Goal: Information Seeking & Learning: Find specific fact

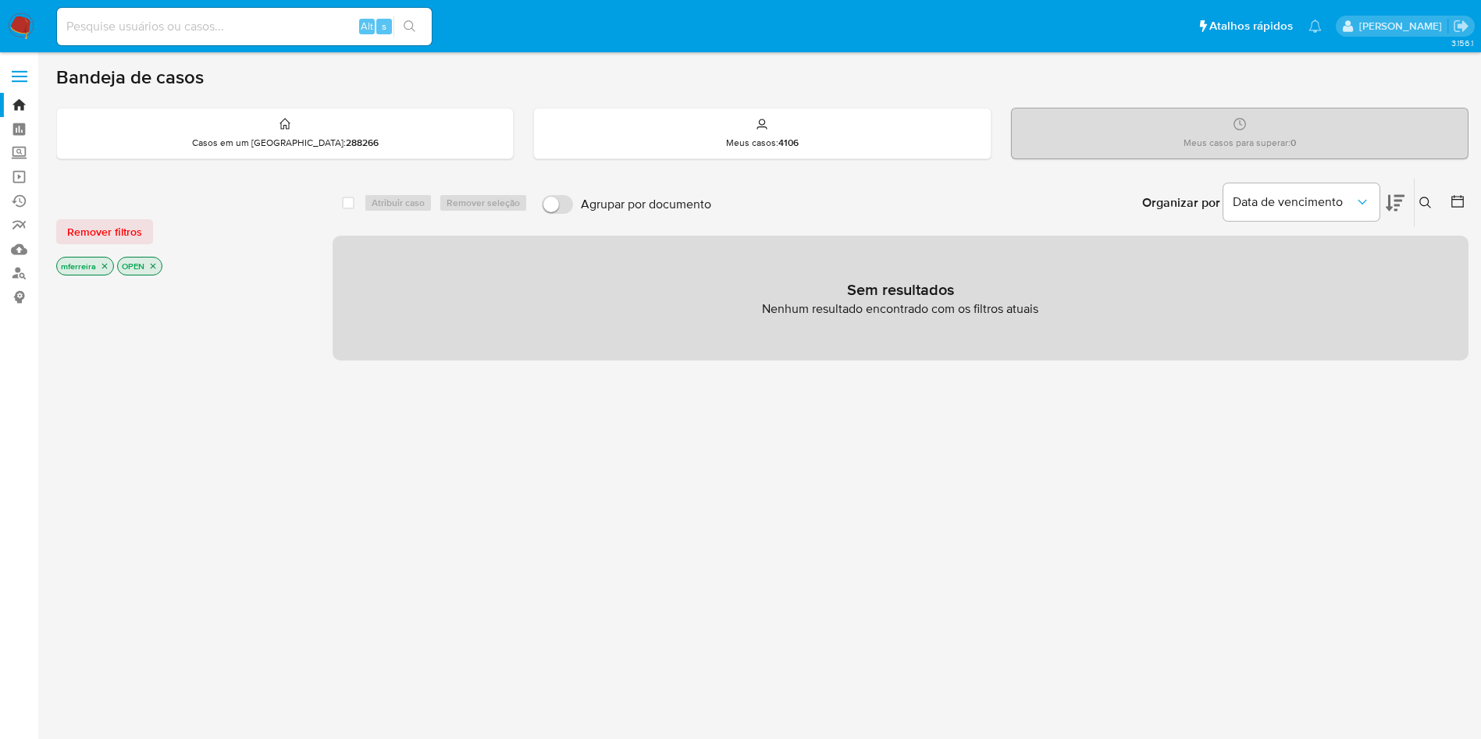
click at [119, 40] on div "Alt s" at bounding box center [244, 26] width 375 height 37
click at [139, 21] on input at bounding box center [244, 26] width 375 height 20
type input "shop_magno"
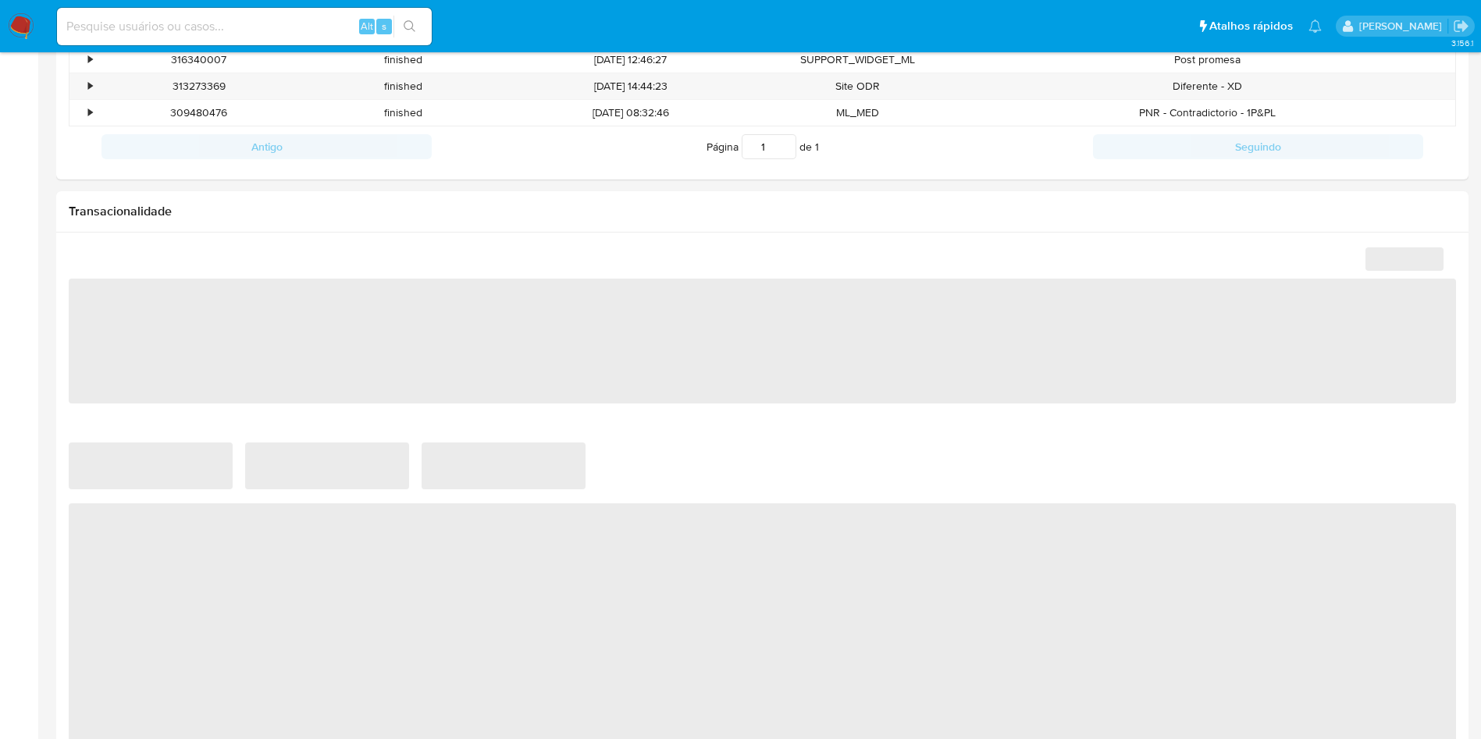
scroll to position [665, 0]
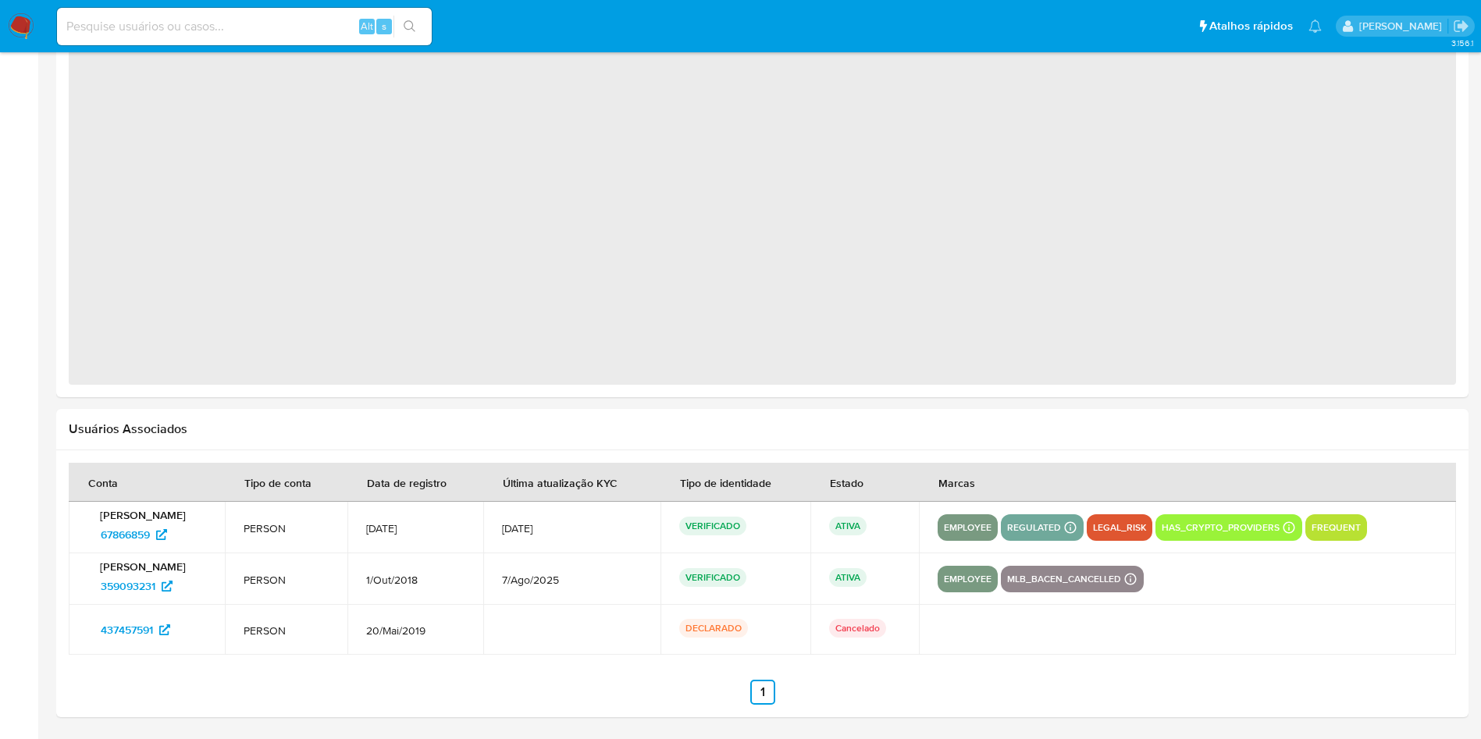
select select "10"
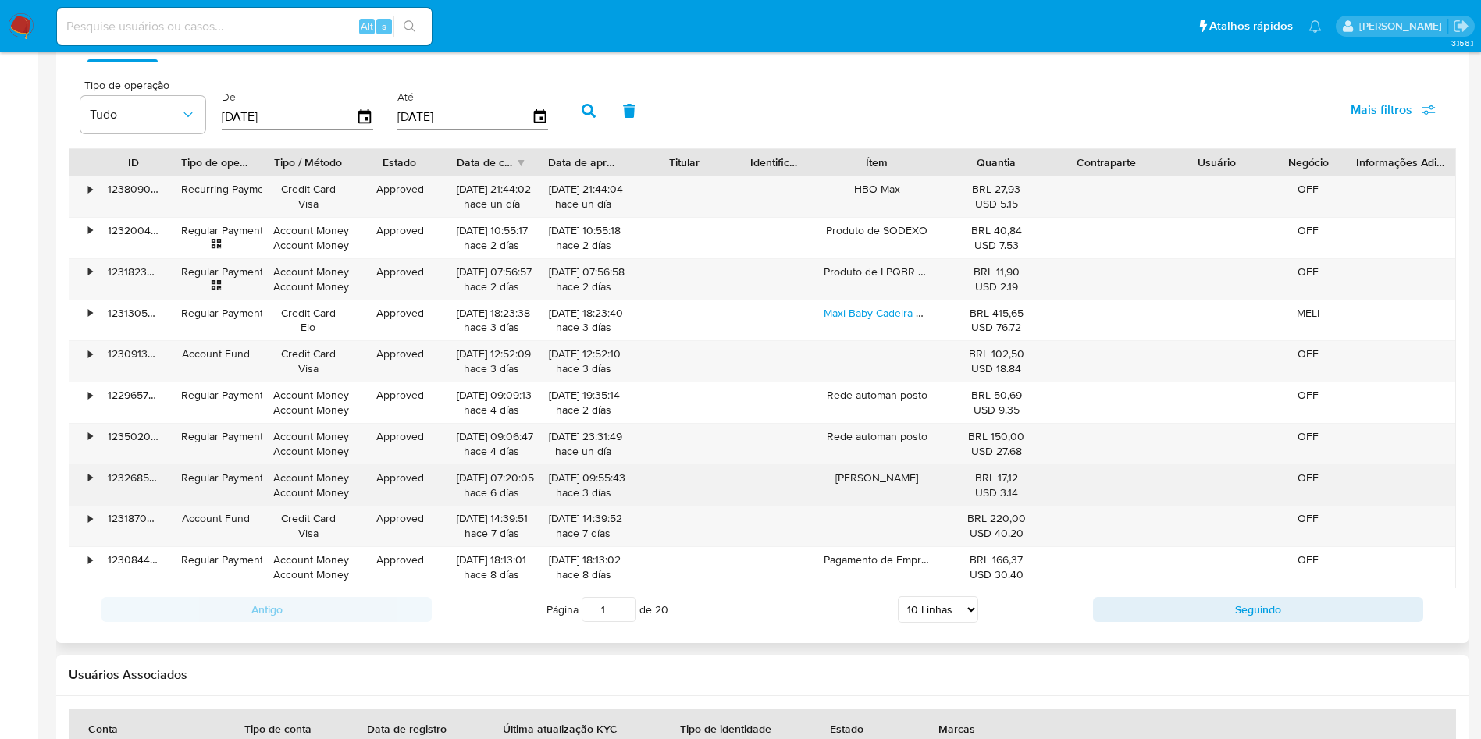
scroll to position [1480, 0]
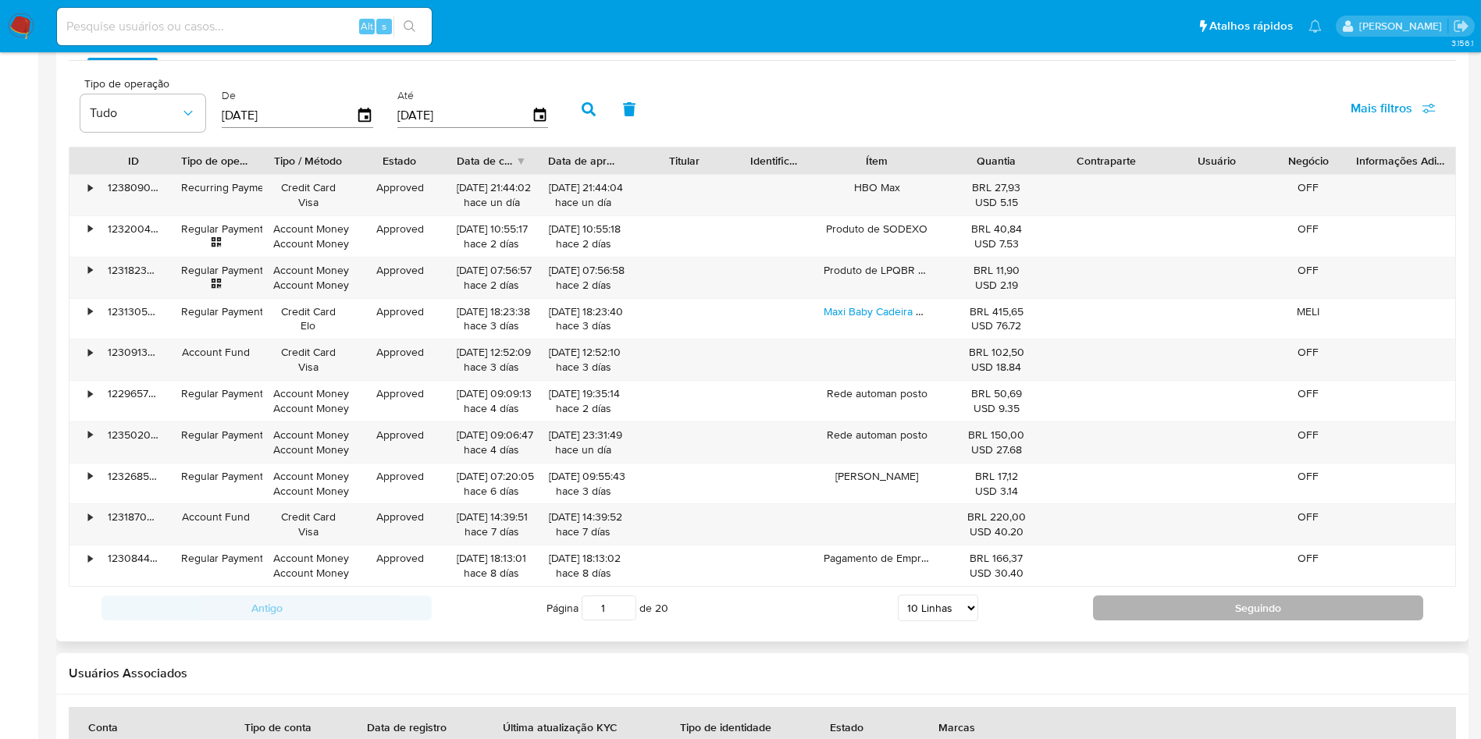
click at [1158, 607] on button "Seguindo" at bounding box center [1258, 608] width 330 height 25
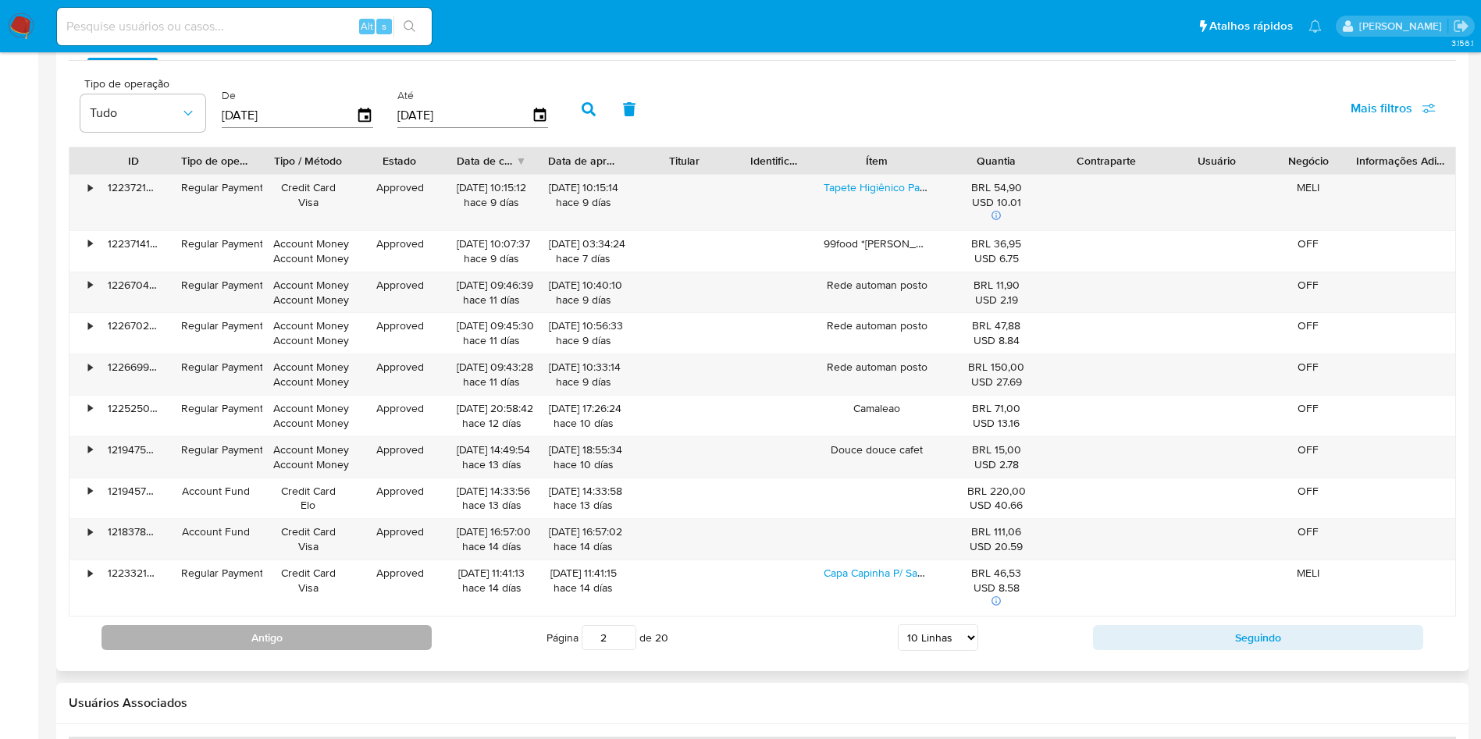
click at [401, 635] on button "Antigo" at bounding box center [266, 637] width 330 height 25
type input "1"
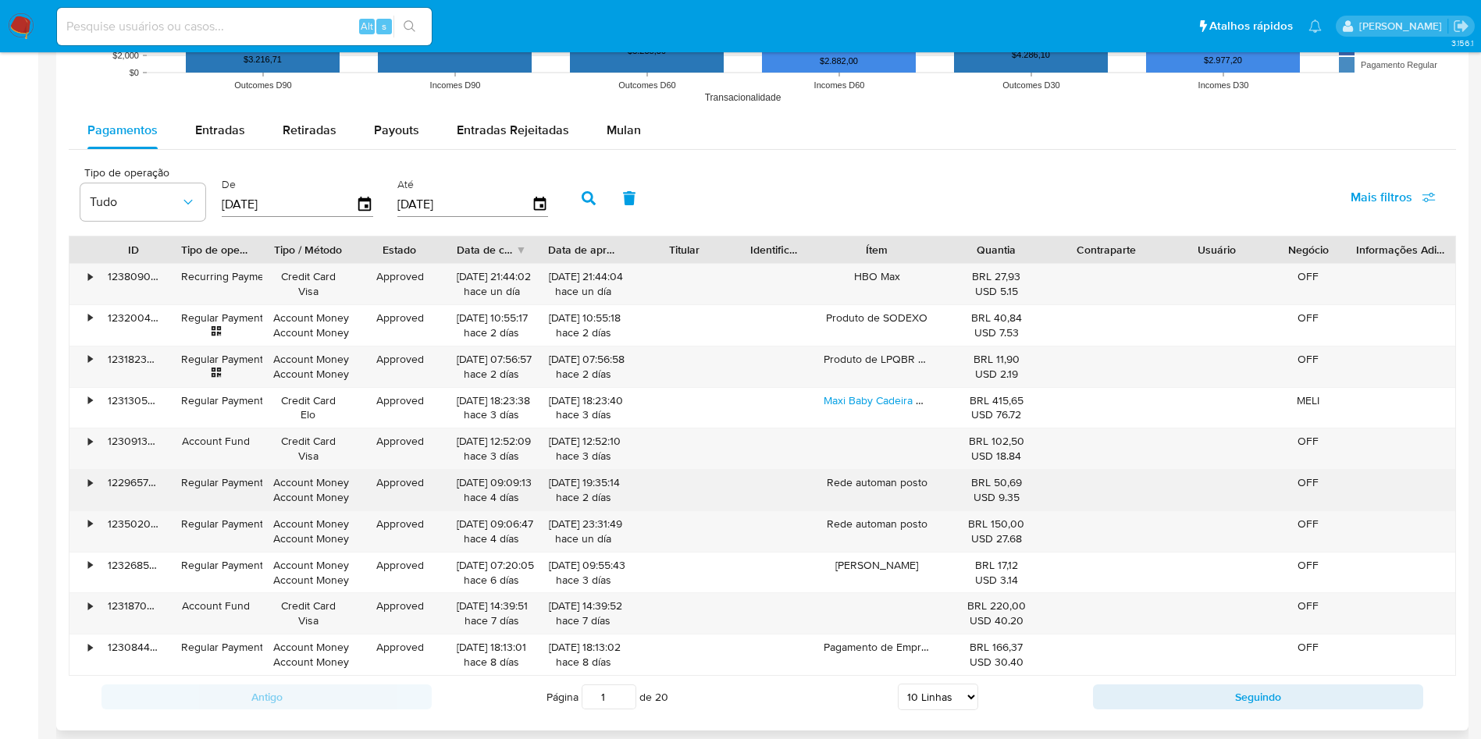
scroll to position [1388, 0]
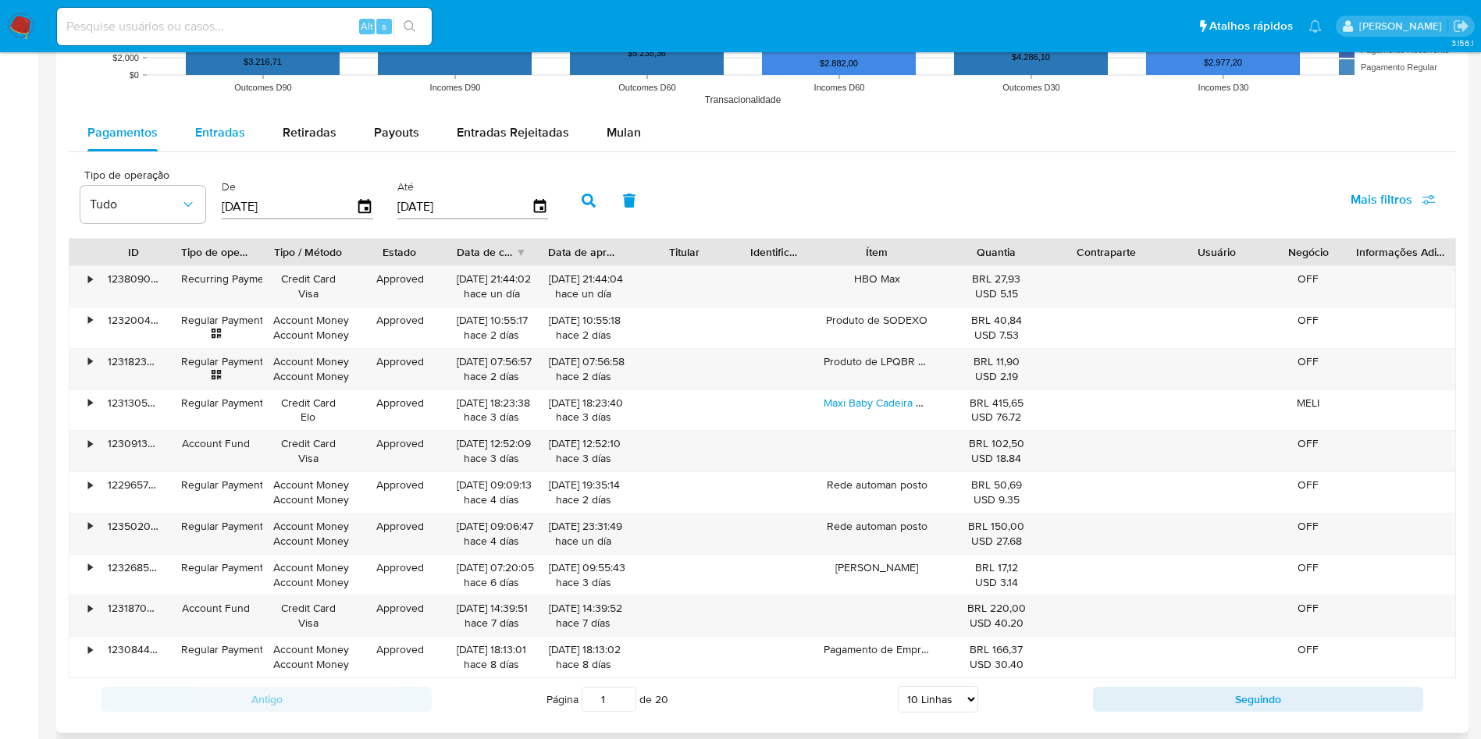
click at [244, 116] on button "Entradas" at bounding box center [219, 132] width 87 height 37
select select "10"
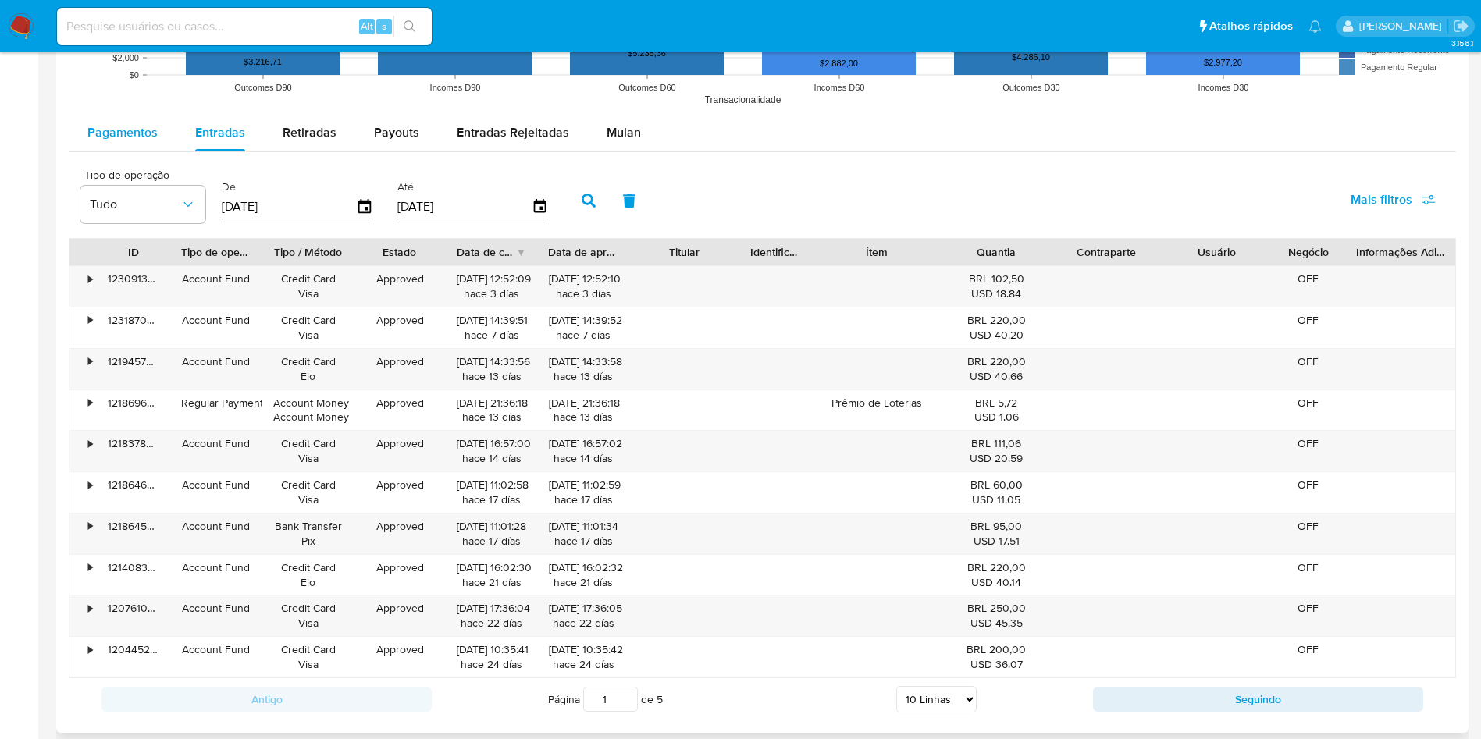
click at [123, 123] on span "Pagamentos" at bounding box center [122, 132] width 70 height 18
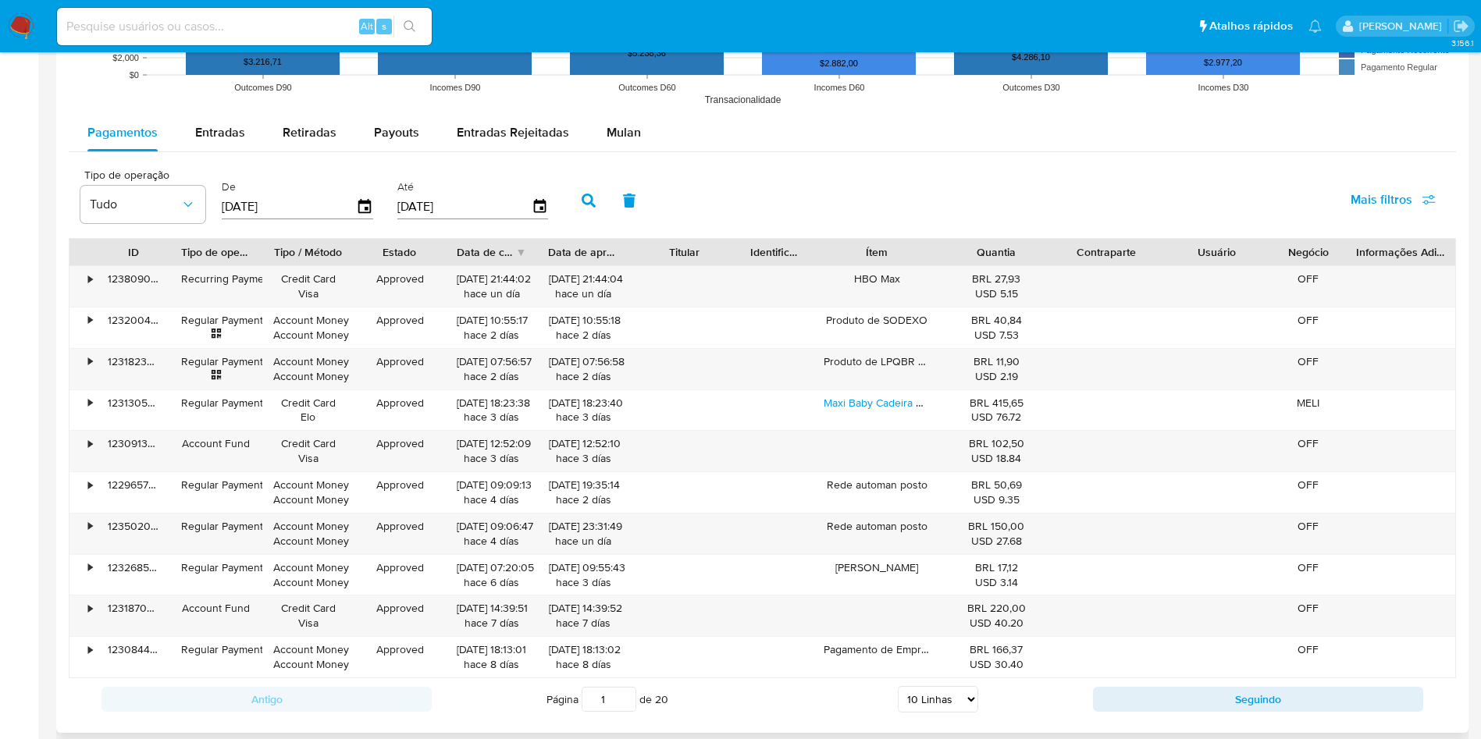
click at [334, 698] on div "ID Tipo de operação Tipo / Método Estado Data de criação Data de aprovação Titu…" at bounding box center [762, 479] width 1387 height 482
click at [1181, 715] on div "Antigo Página 1 de 20 5 Linhas 10 Linhas 20 Linhas 25 Linhas 50 Linhas 100 Linh…" at bounding box center [762, 699] width 1387 height 42
click at [1160, 695] on button "Seguindo" at bounding box center [1258, 699] width 330 height 25
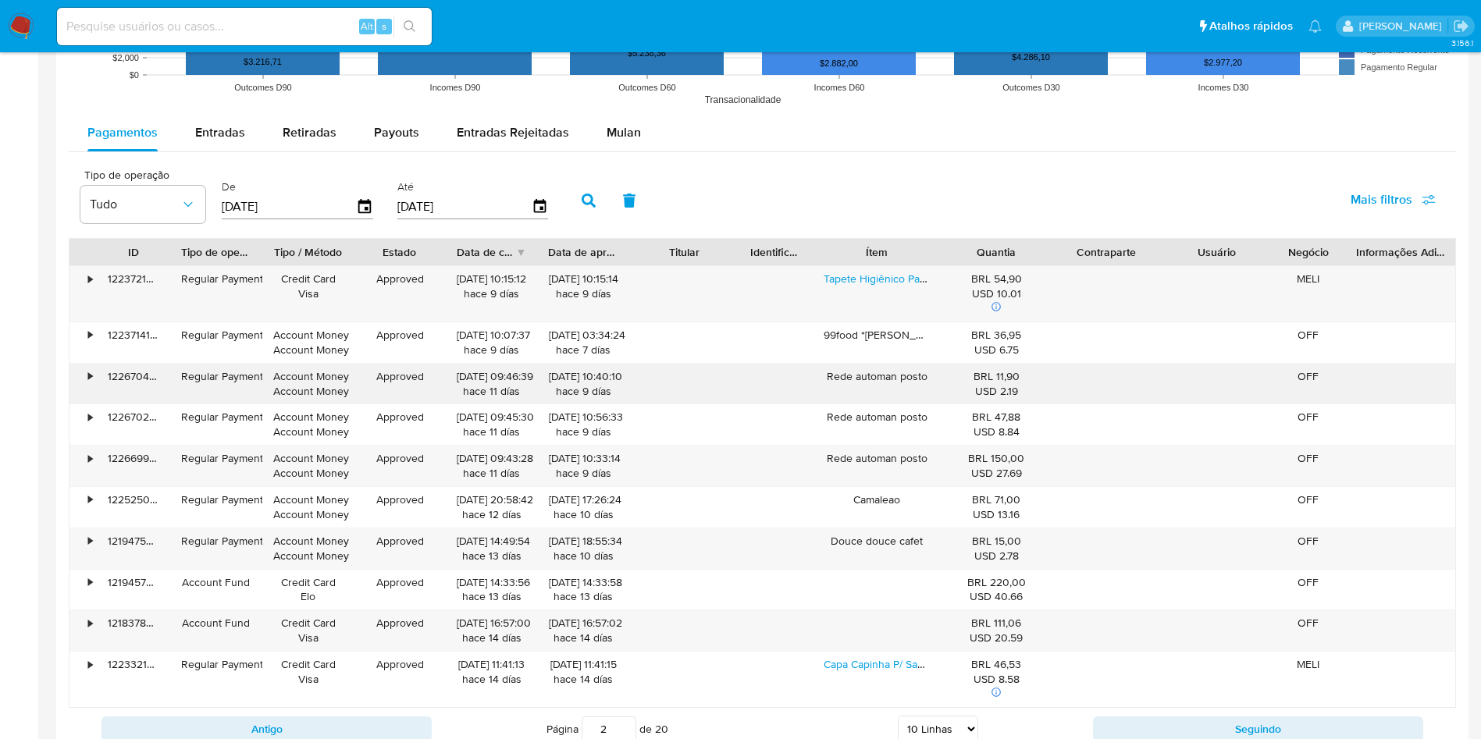
scroll to position [1429, 0]
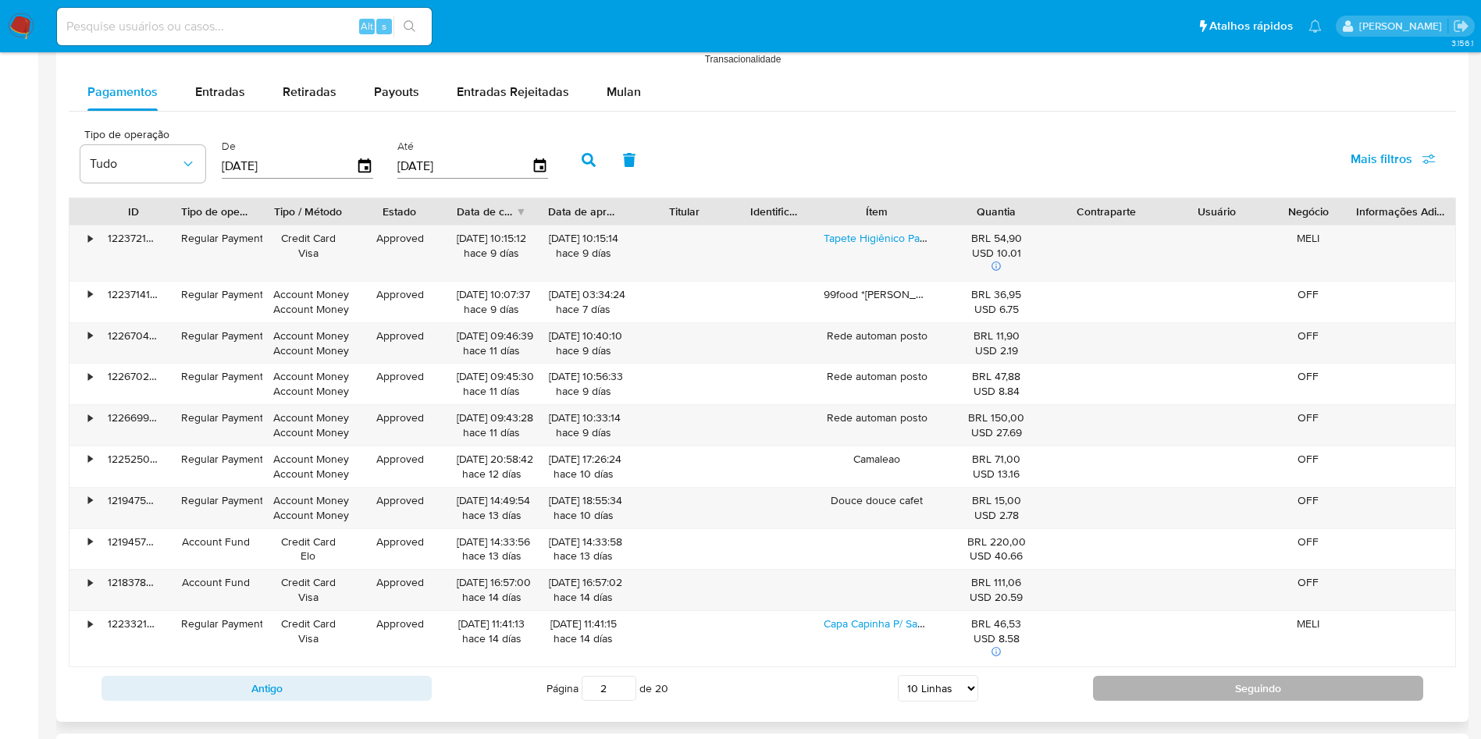
click at [1284, 677] on button "Seguindo" at bounding box center [1258, 688] width 330 height 25
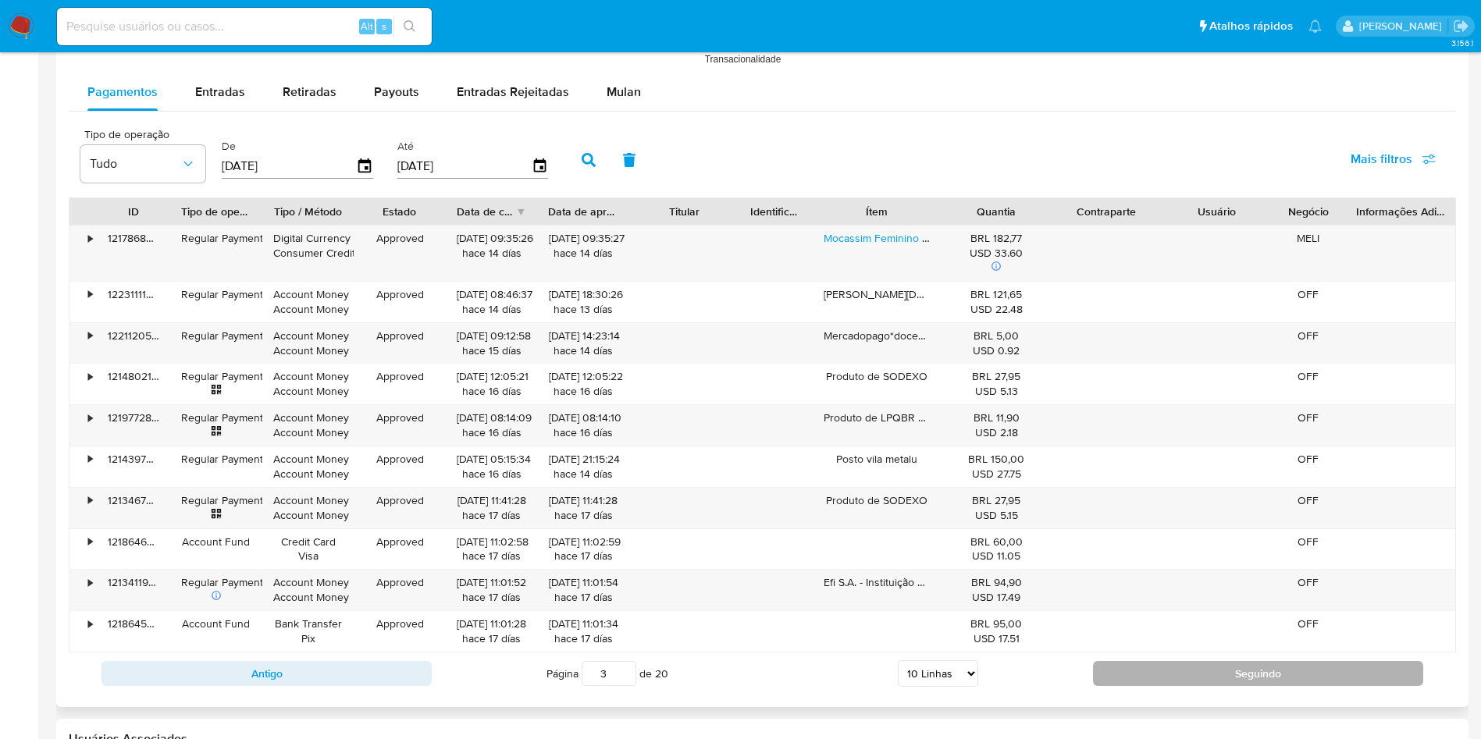
click at [1145, 670] on button "Seguindo" at bounding box center [1258, 673] width 330 height 25
type input "4"
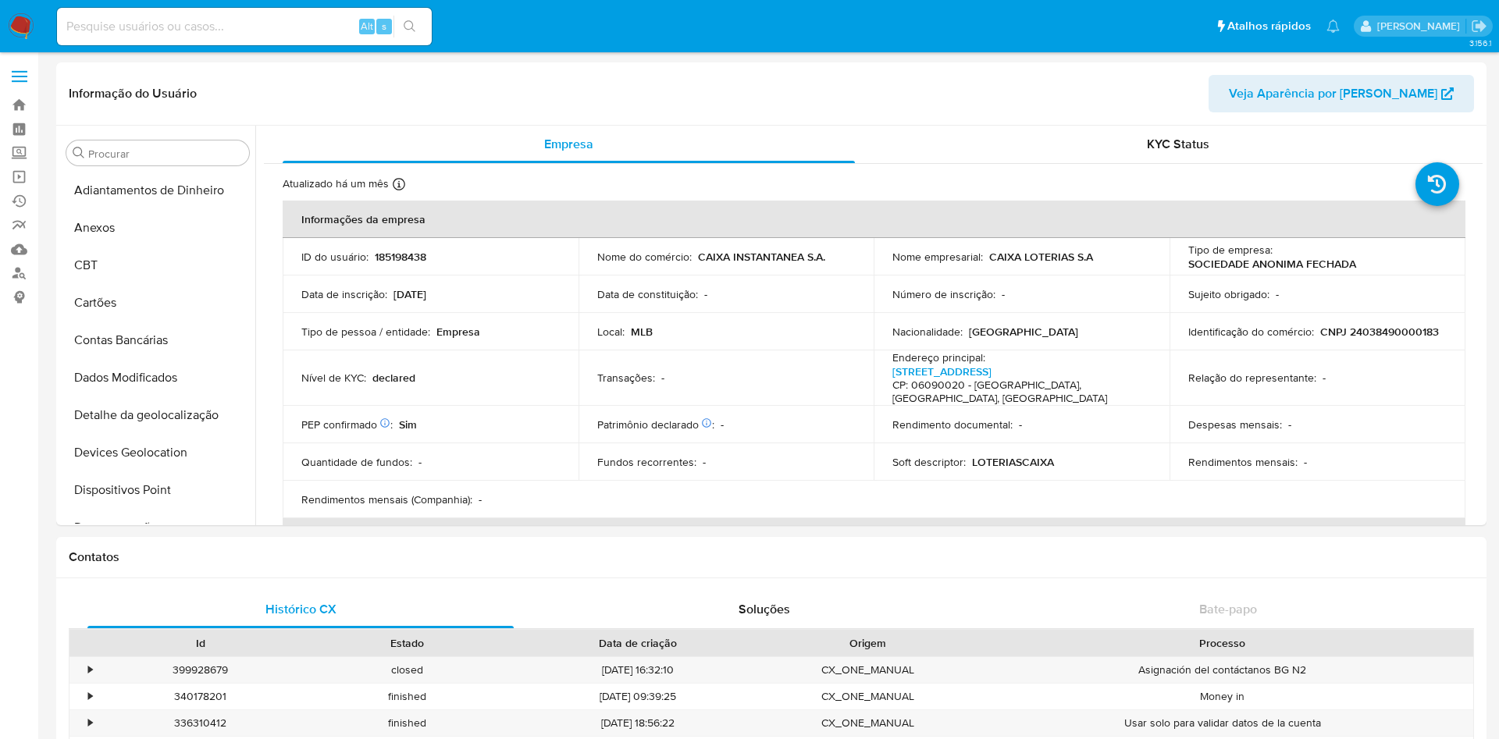
select select "10"
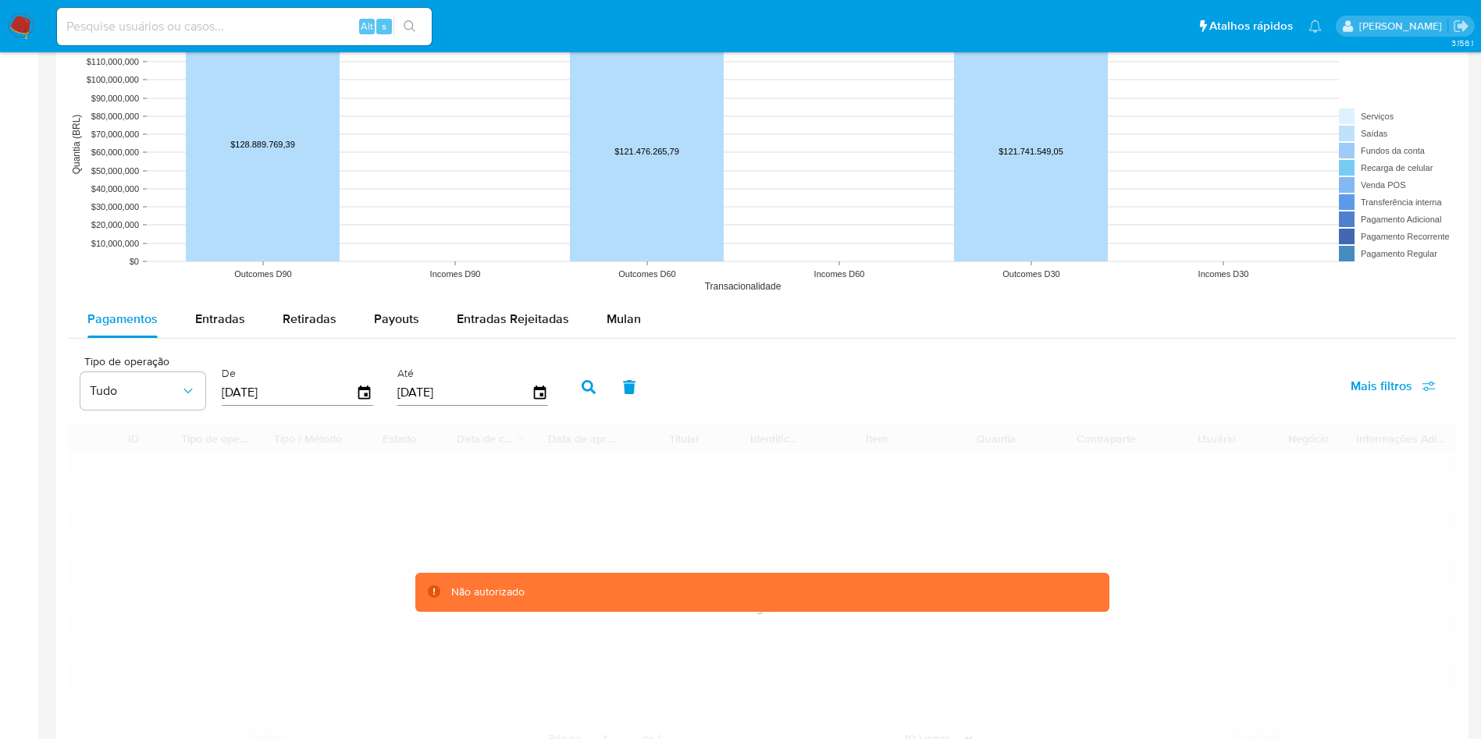
scroll to position [1239, 0]
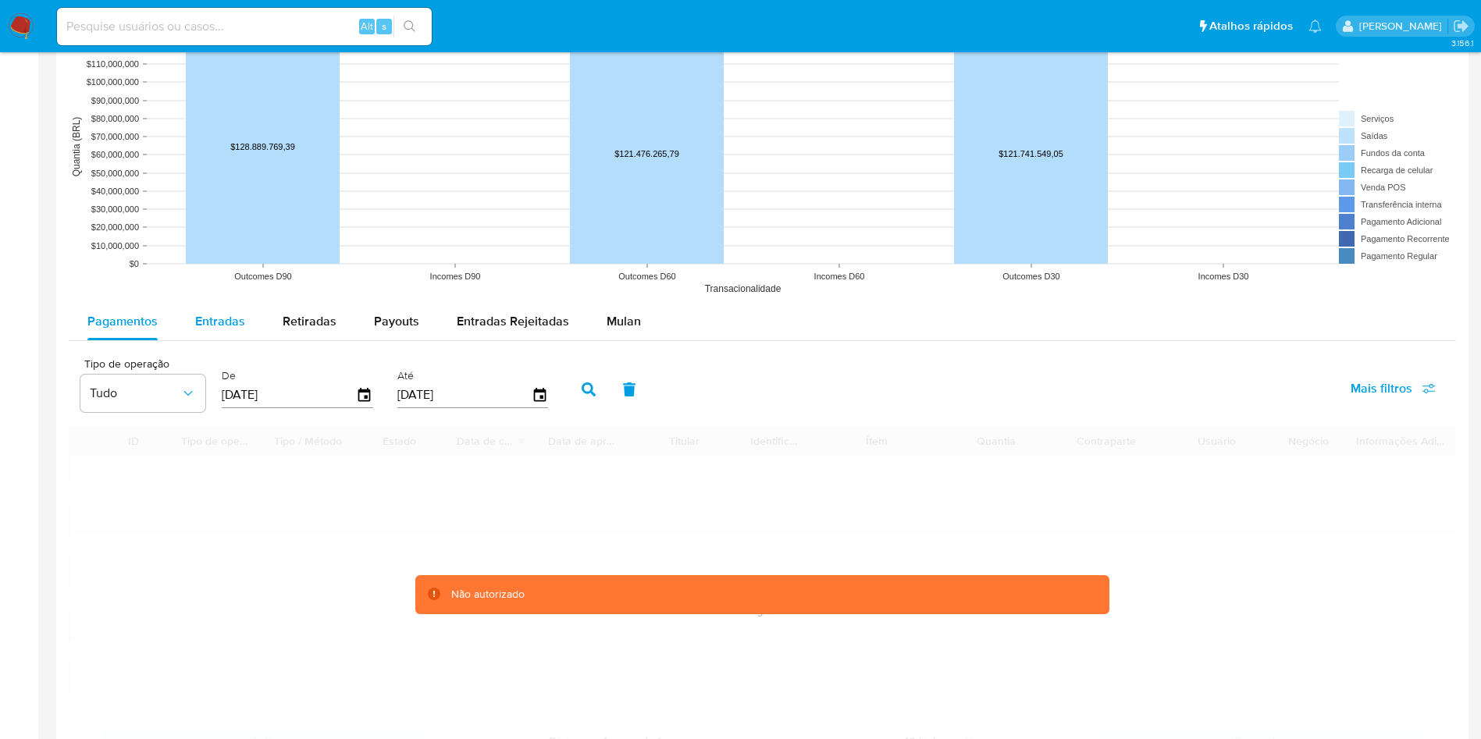
click at [205, 312] on span "Entradas" at bounding box center [220, 321] width 50 height 18
select select "10"
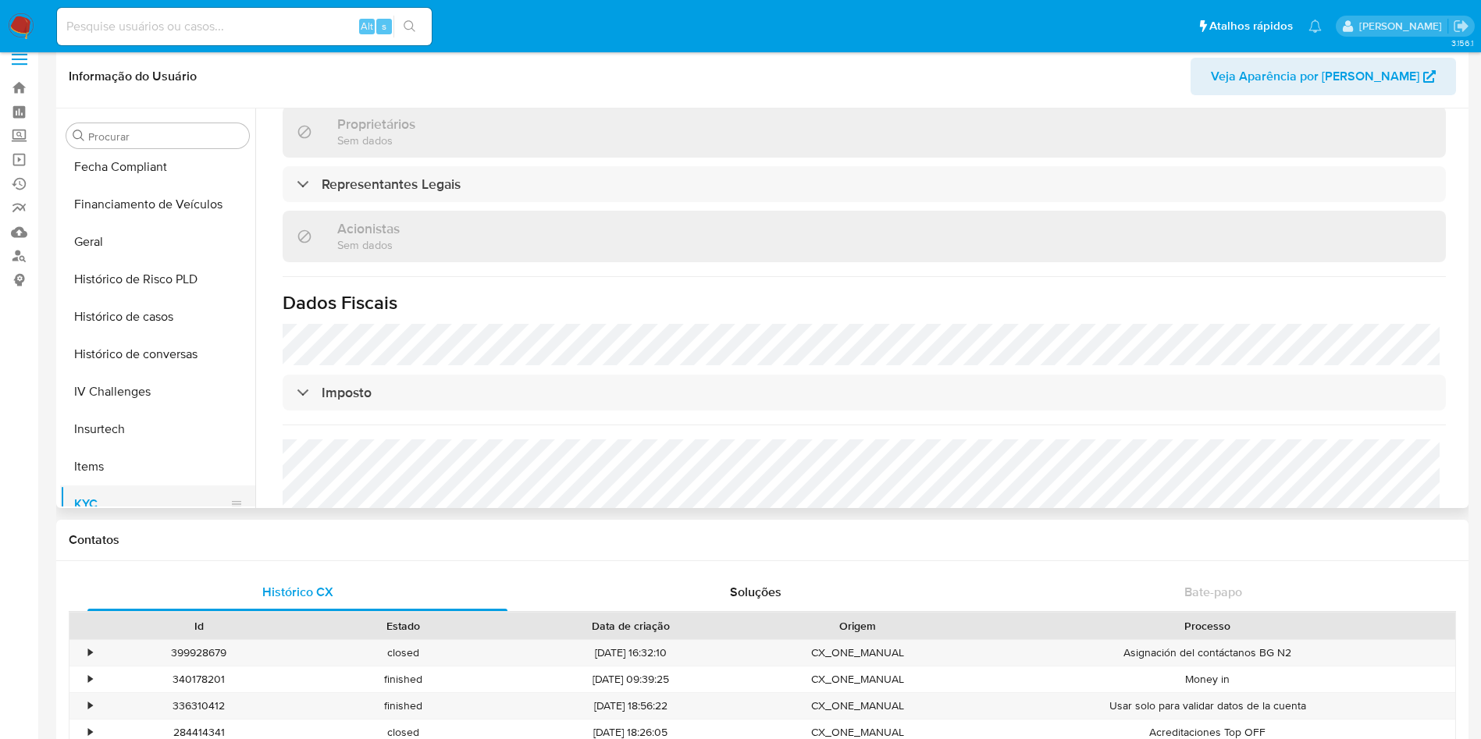
scroll to position [453, 0]
click at [103, 241] on button "Geral" at bounding box center [151, 244] width 183 height 37
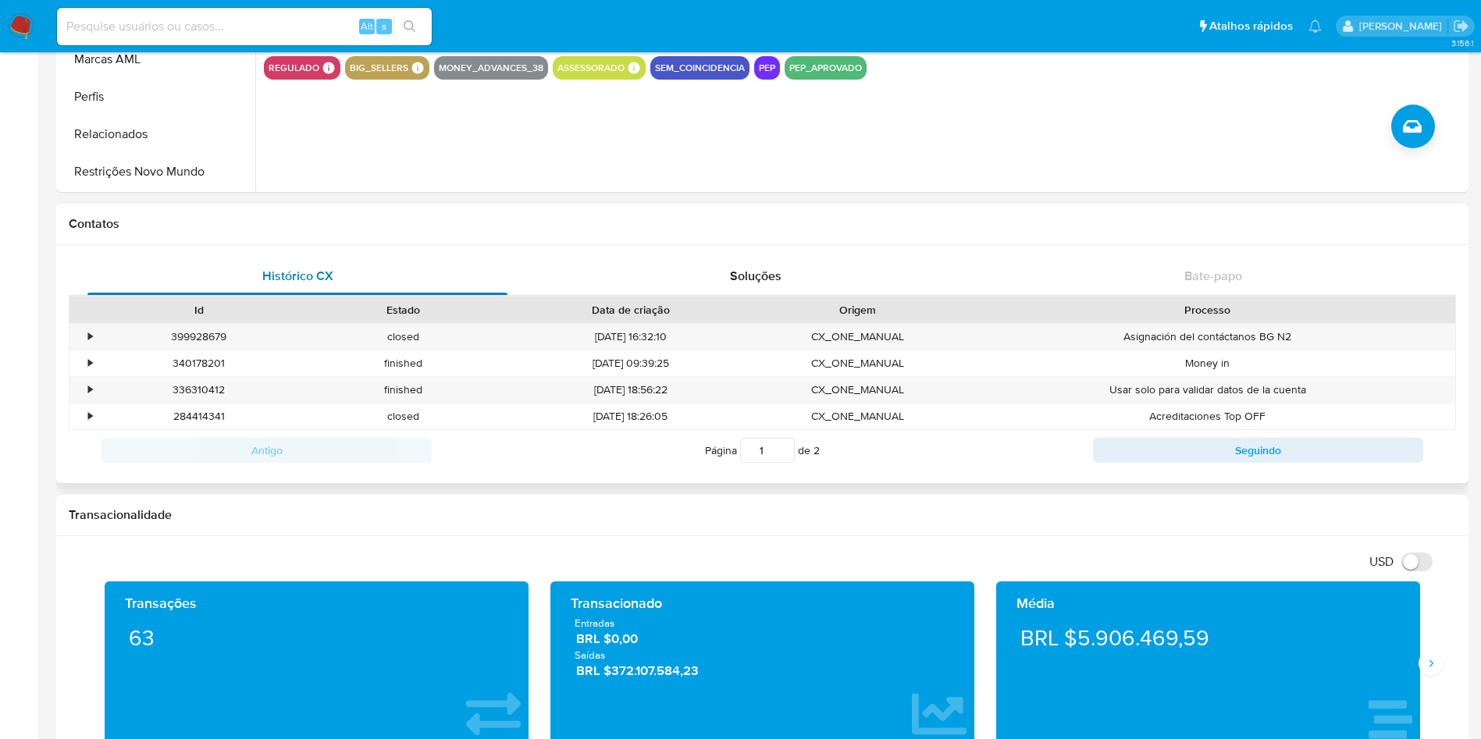
scroll to position [219, 0]
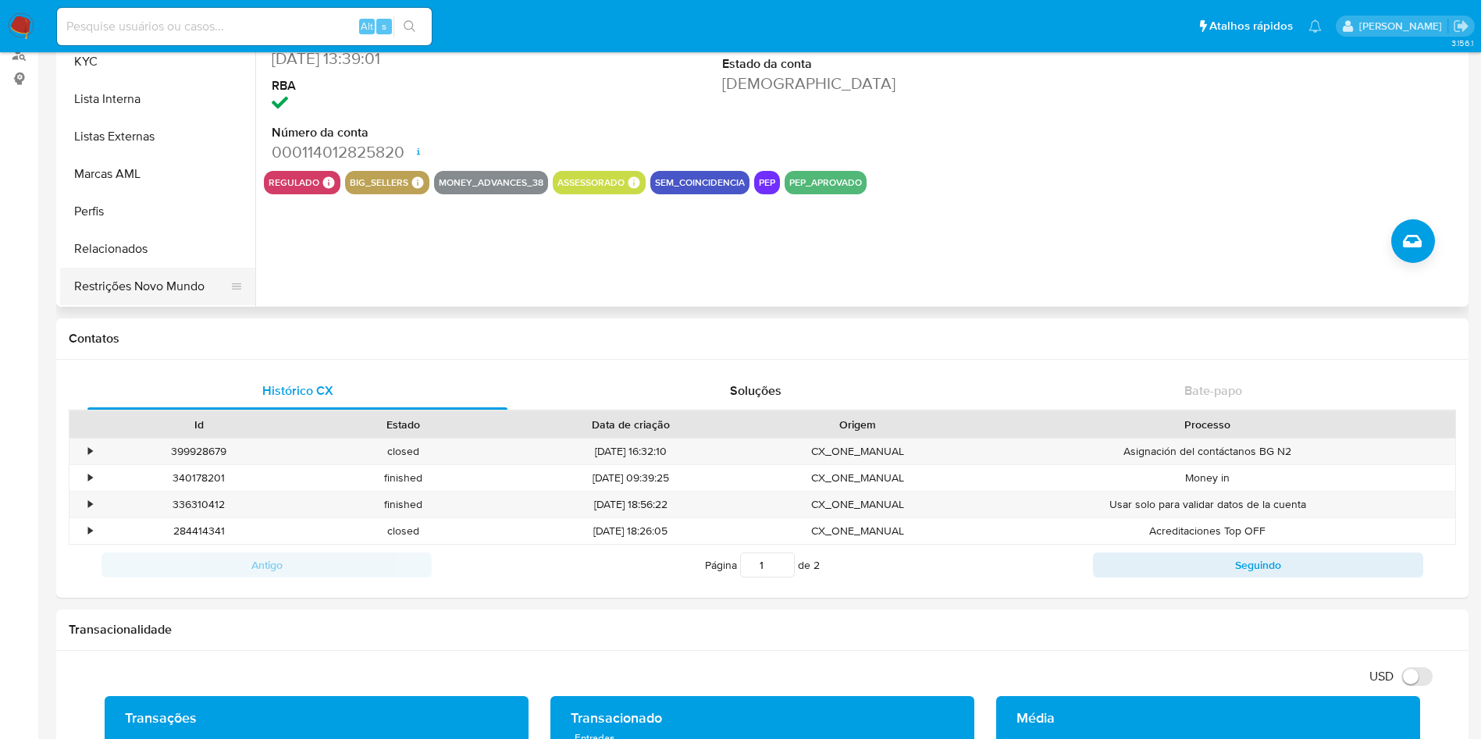
click at [120, 280] on button "Restrições Novo Mundo" at bounding box center [151, 286] width 183 height 37
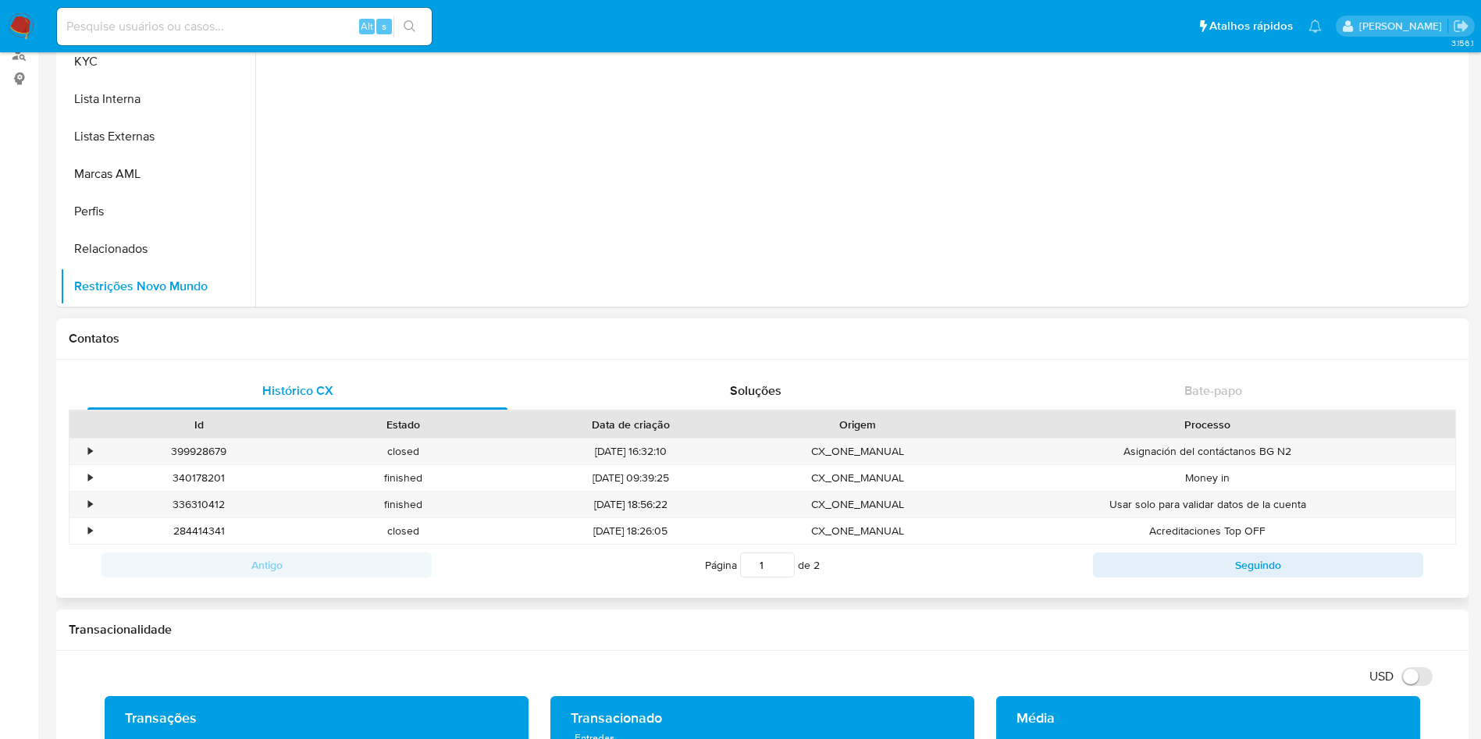
scroll to position [0, 0]
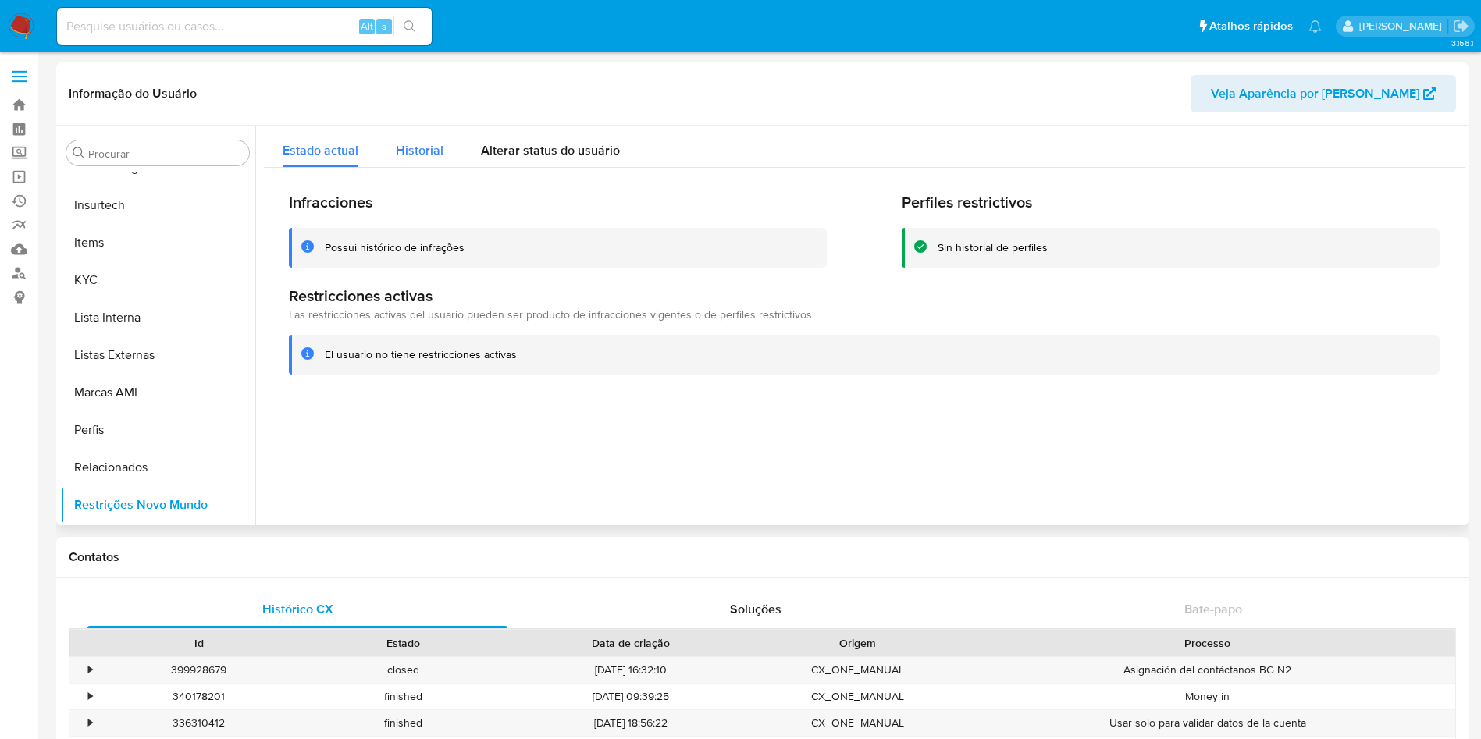
click at [396, 147] on span "Historial" at bounding box center [420, 150] width 48 height 18
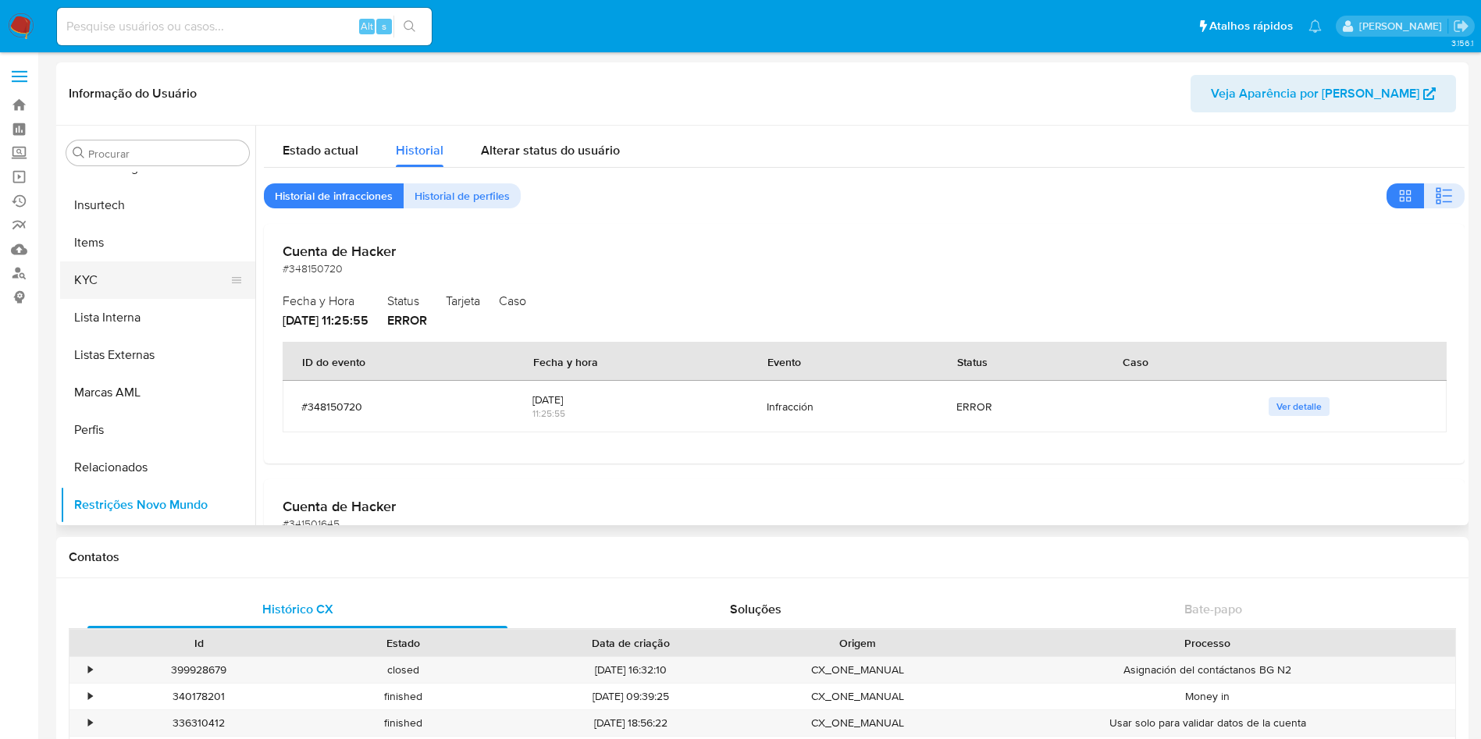
scroll to position [582, 0]
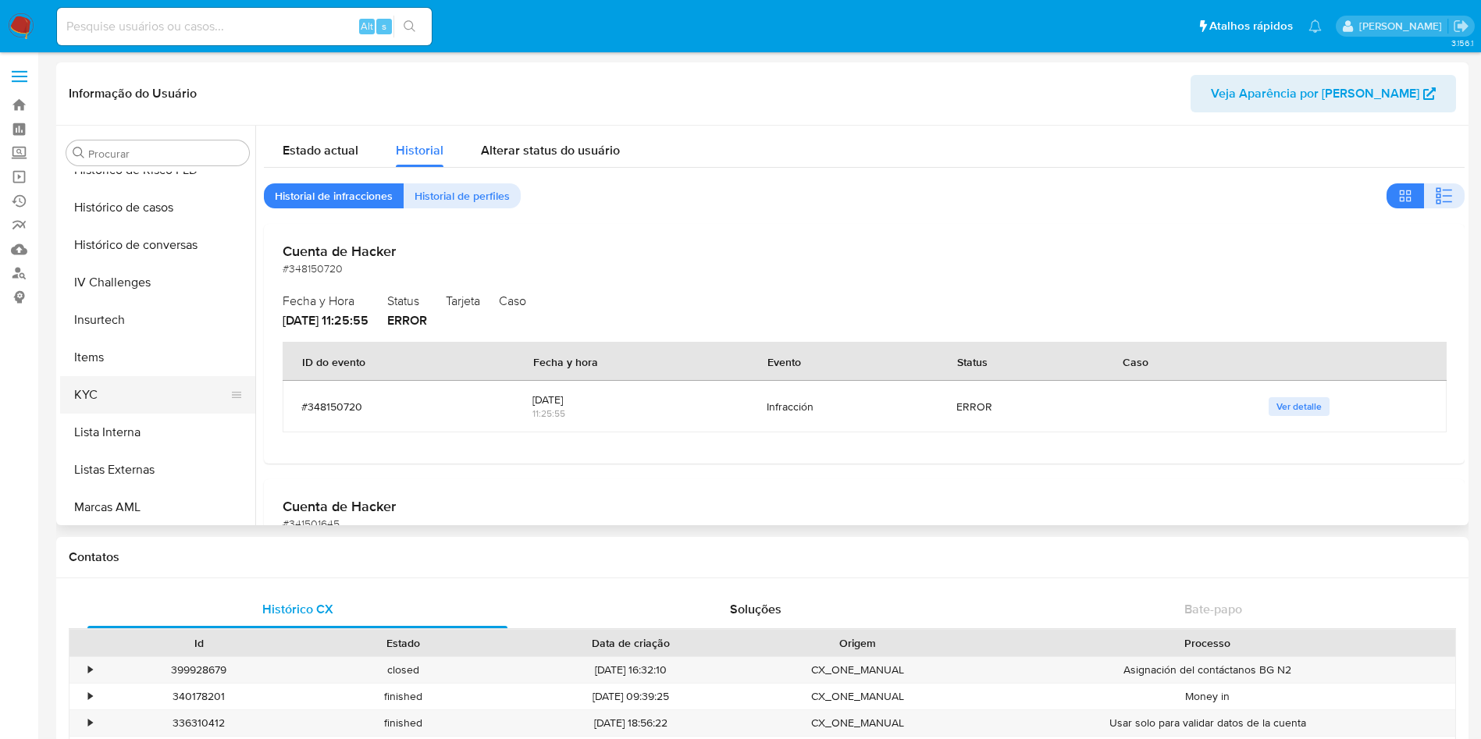
drag, startPoint x: 163, startPoint y: 379, endPoint x: 174, endPoint y: 403, distance: 26.5
click at [164, 381] on button "KYC" at bounding box center [151, 394] width 183 height 37
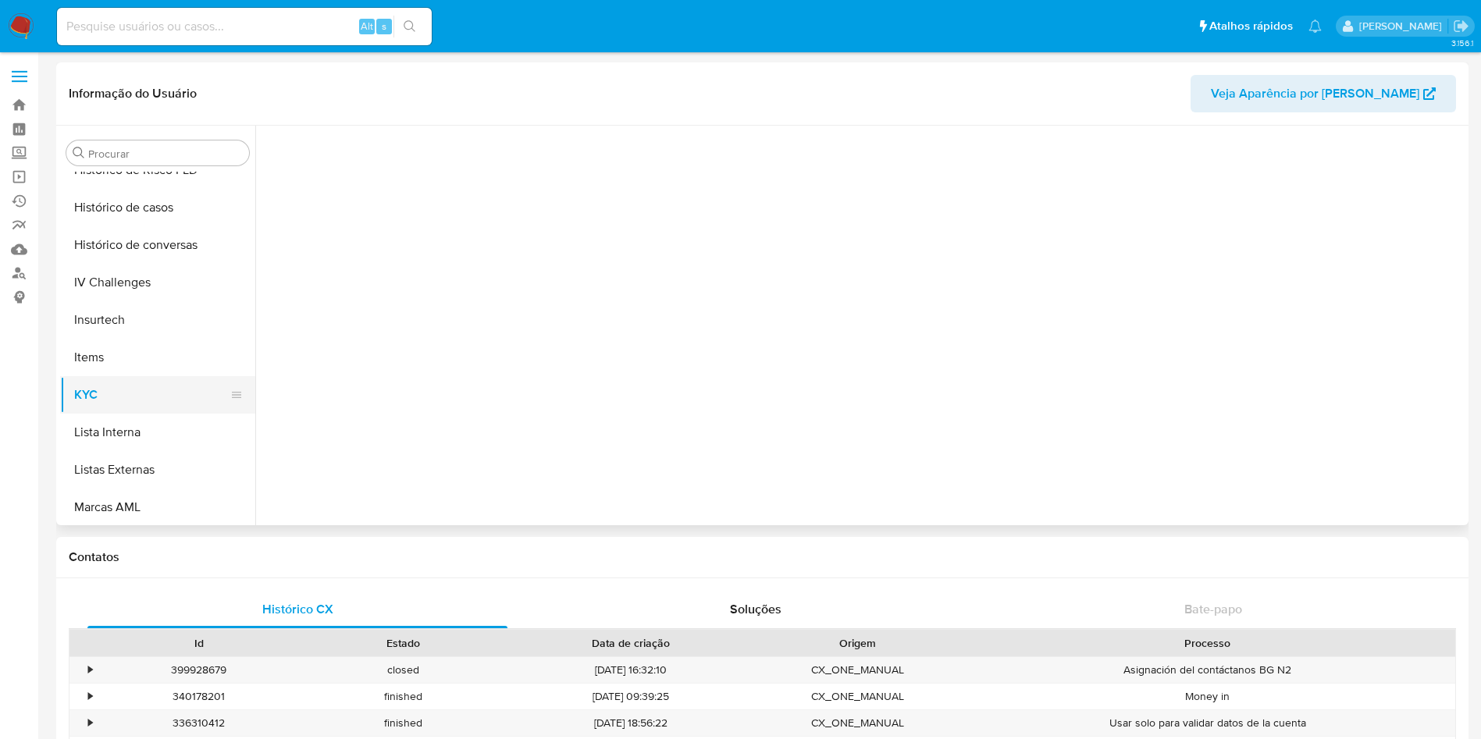
click at [174, 403] on button "KYC" at bounding box center [151, 394] width 183 height 37
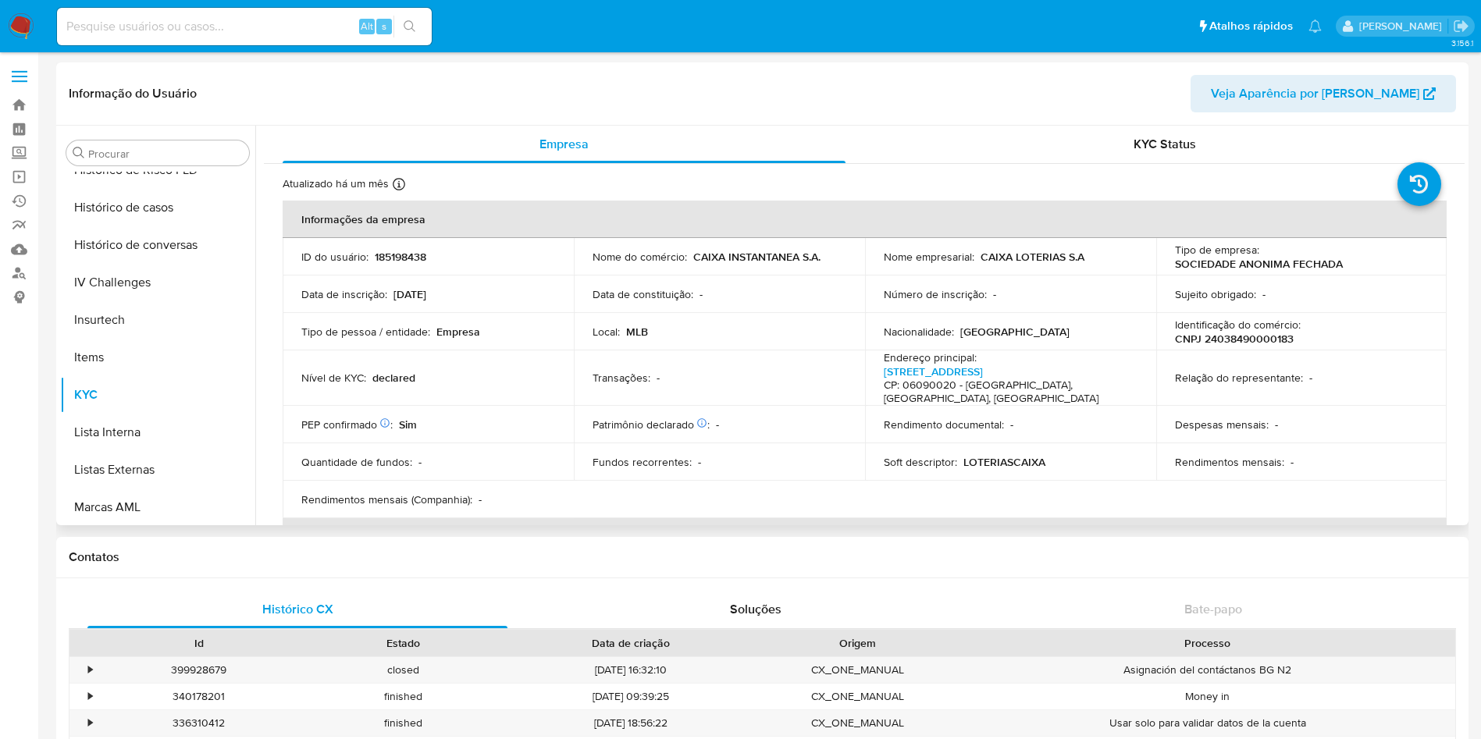
click at [1233, 334] on p "CNPJ 24038490000183" at bounding box center [1234, 339] width 119 height 14
copy p "24038490000183"
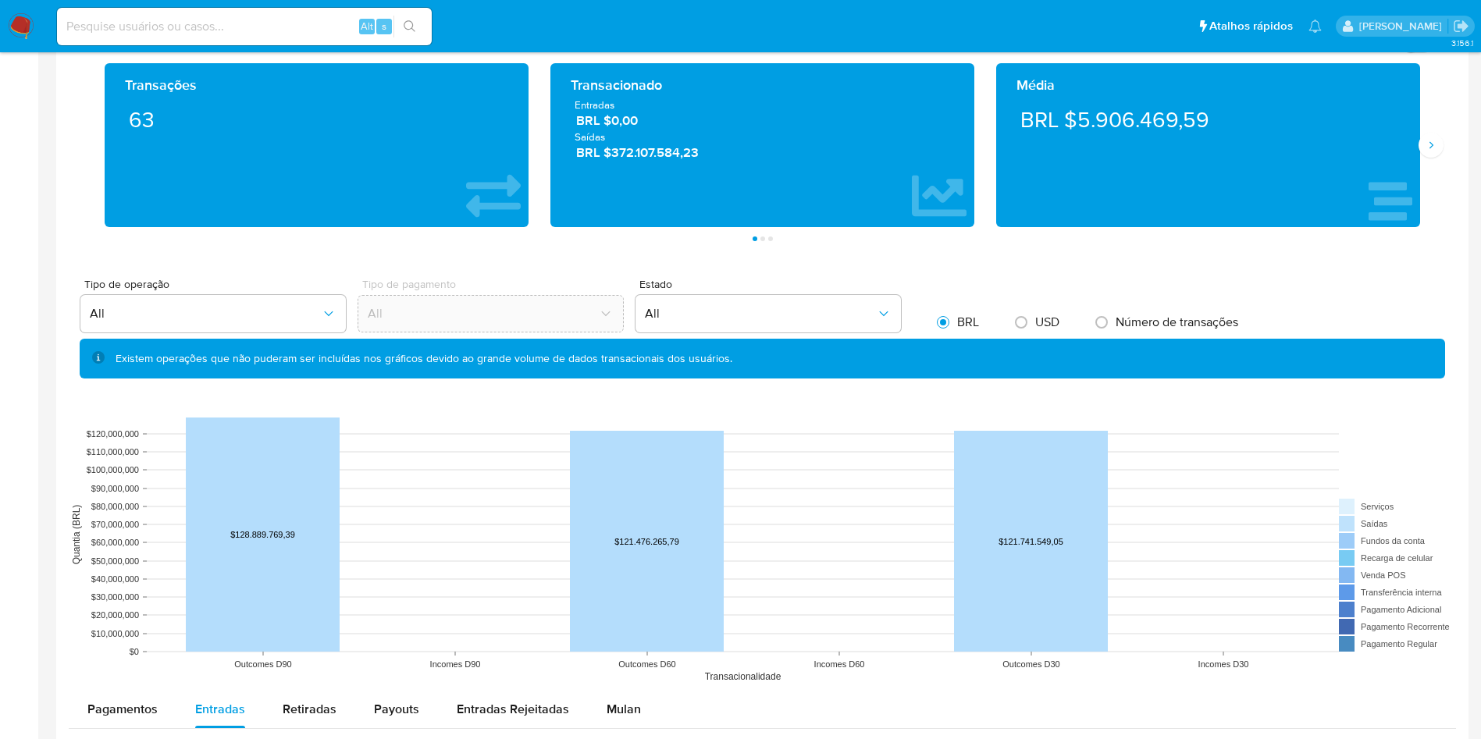
scroll to position [411, 0]
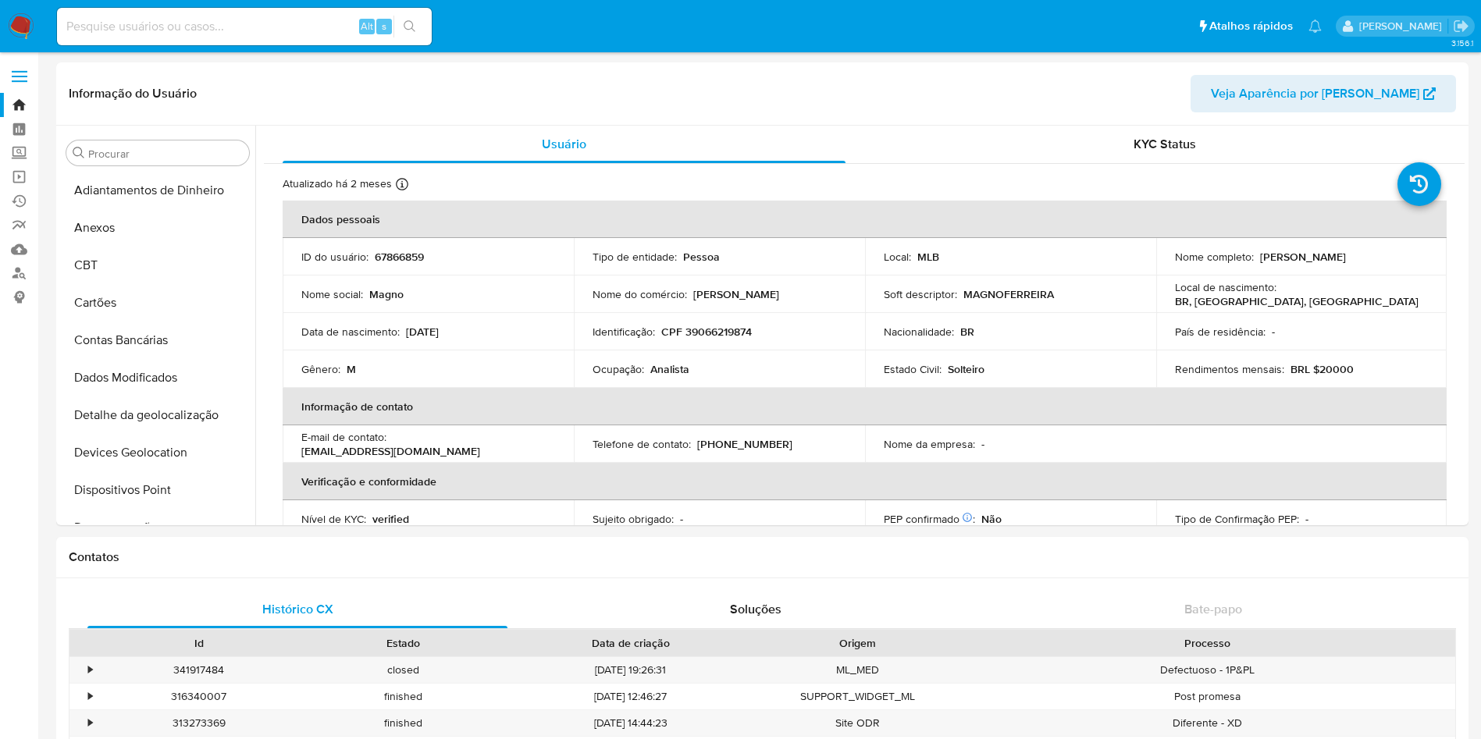
select select "10"
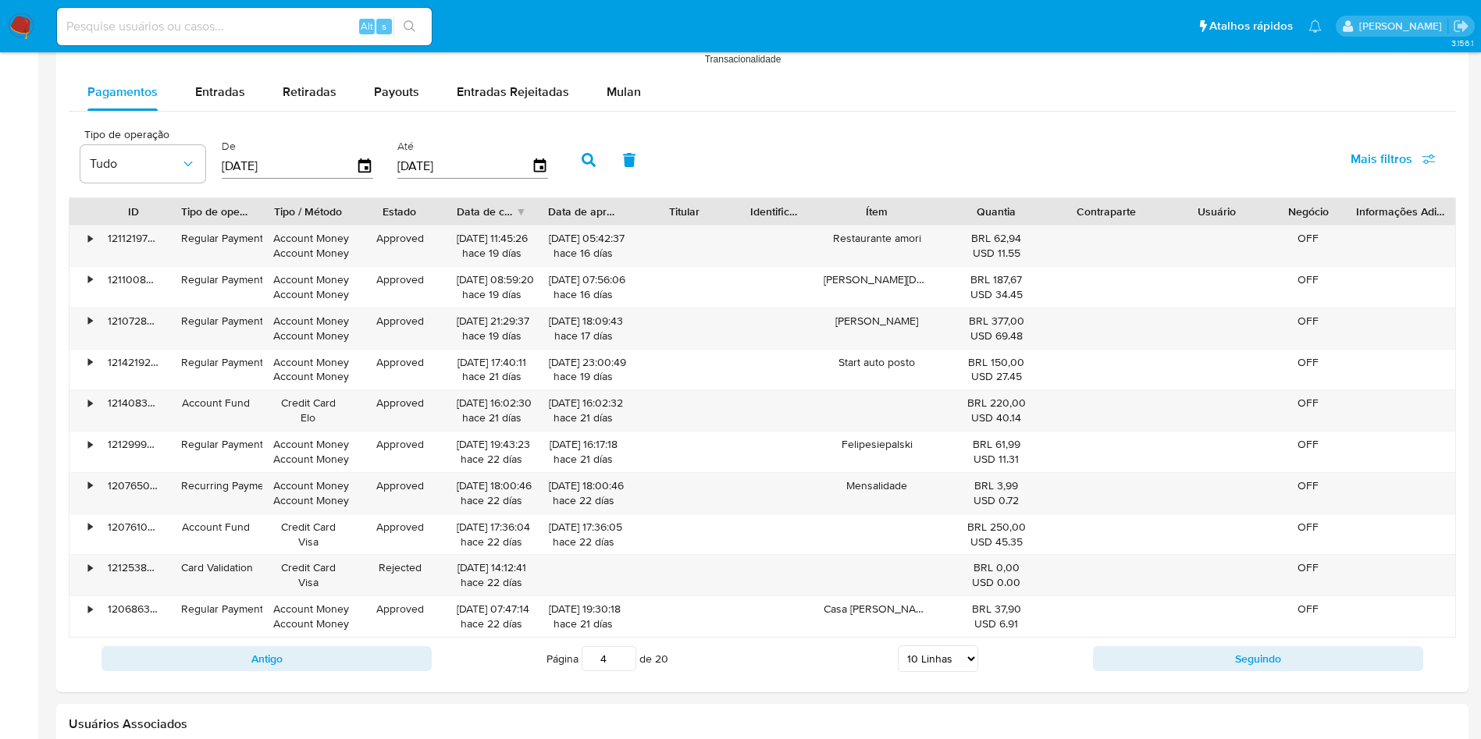
scroll to position [665, 0]
